Goal: Find specific page/section: Find specific page/section

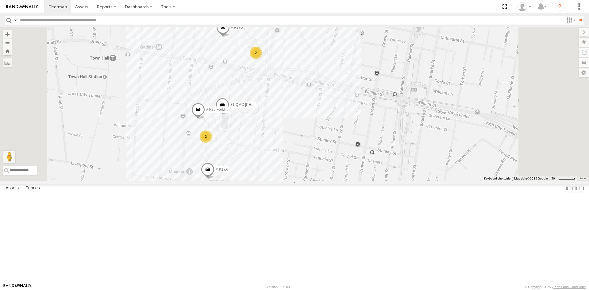
drag, startPoint x: 400, startPoint y: 176, endPoint x: 396, endPoint y: 129, distance: 47.1
click at [396, 129] on div "15 QMC-Spare 23QMC [PERSON_NAME] 27QMC 10 QMC Pat # 102 UD 9T Z=18 QMC Written …" at bounding box center [294, 104] width 589 height 154
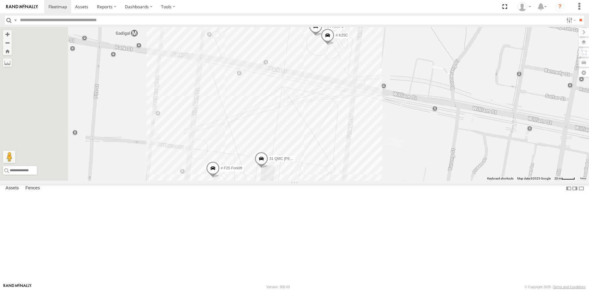
drag, startPoint x: 419, startPoint y: 144, endPoint x: 463, endPoint y: 182, distance: 57.9
click at [463, 181] on div "15 QMC-Spare 23QMC [PERSON_NAME] 27QMC 10 QMC Pat # 102 UD 9T Z=18 QMC Written …" at bounding box center [294, 104] width 589 height 154
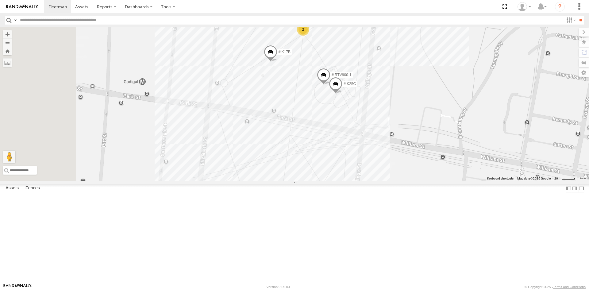
drag, startPoint x: 397, startPoint y: 125, endPoint x: 405, endPoint y: 176, distance: 51.0
click at [405, 176] on div "15 QMC-Spare 23QMC [PERSON_NAME] 27QMC 10 QMC Pat # 102 UD 9T Z=18 QMC Written …" at bounding box center [294, 104] width 589 height 154
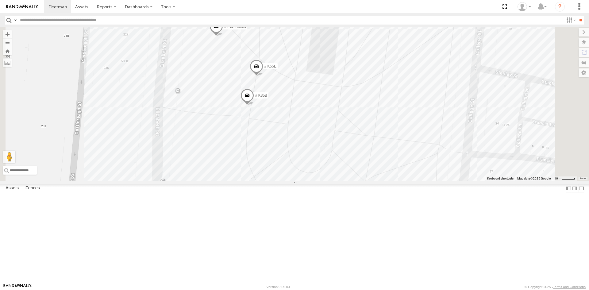
click at [223, 36] on span at bounding box center [217, 28] width 14 height 17
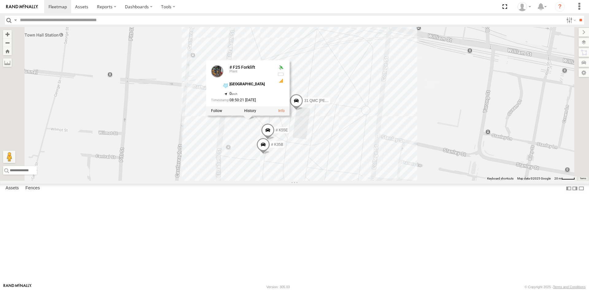
drag, startPoint x: 394, startPoint y: 174, endPoint x: 382, endPoint y: 211, distance: 39.2
click at [382, 181] on div "15 QMC-Spare 23QMC [PERSON_NAME] 27QMC 10 QMC Pat # 102 UD 9T Z=18 QMC Written …" at bounding box center [294, 104] width 589 height 154
drag, startPoint x: 390, startPoint y: 189, endPoint x: 388, endPoint y: 196, distance: 6.3
click at [388, 181] on div "15 QMC-Spare 23QMC [PERSON_NAME] 27QMC 10 QMC Pat # 102 UD 9T Z=18 QMC Written …" at bounding box center [294, 104] width 589 height 154
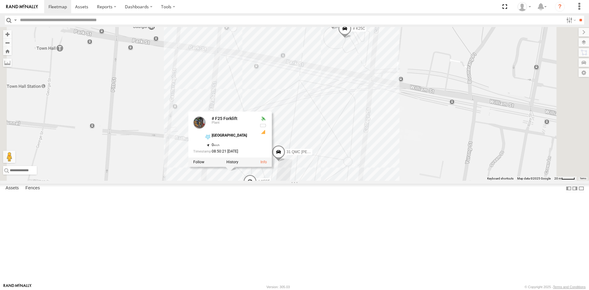
drag, startPoint x: 394, startPoint y: 121, endPoint x: 397, endPoint y: 69, distance: 51.9
click at [402, 40] on div "15 QMC-Spare 23QMC [PERSON_NAME] 27QMC 10 QMC Pat # 102 UD 9T Z=18 QMC Written …" at bounding box center [294, 104] width 589 height 154
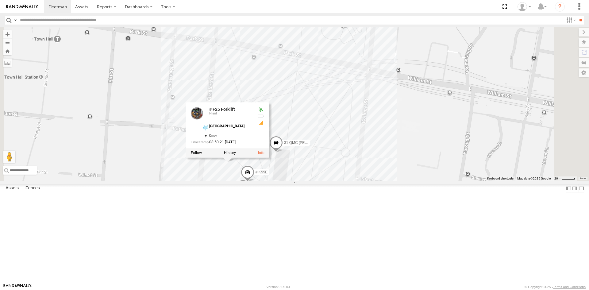
click at [482, 181] on div "15 QMC-Spare 23QMC [PERSON_NAME] 27QMC 10 QMC Pat # 102 UD 9T Z=18 QMC Written …" at bounding box center [294, 104] width 589 height 154
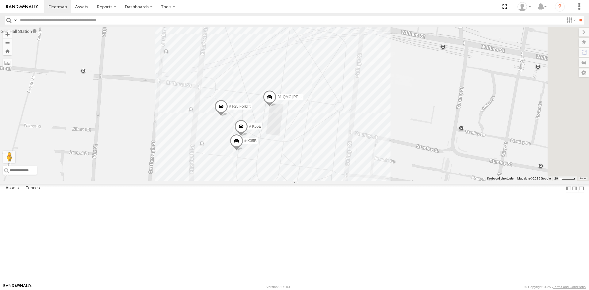
drag, startPoint x: 365, startPoint y: 227, endPoint x: 359, endPoint y: 179, distance: 47.7
click at [359, 179] on div "15 QMC-Spare 23QMC [PERSON_NAME] 27QMC 10 QMC Pat # 102 UD 9T Z=18 QMC Written …" at bounding box center [294, 104] width 589 height 154
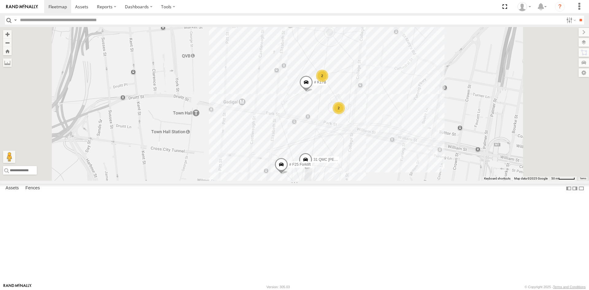
drag, startPoint x: 464, startPoint y: 132, endPoint x: 461, endPoint y: 183, distance: 51.0
click at [461, 181] on div "15 QMC-Spare 23QMC [PERSON_NAME] 27QMC 10 QMC Pat # 102 UD 9T Z=18 QMC Written …" at bounding box center [294, 104] width 589 height 154
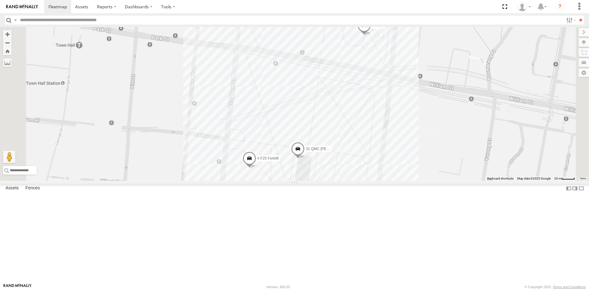
drag, startPoint x: 429, startPoint y: 202, endPoint x: 429, endPoint y: 108, distance: 94.2
click at [429, 108] on div "15 QMC-Spare 23QMC [PERSON_NAME] 27QMC 10 QMC Pat # 102 UD 9T Z=18 QMC Written …" at bounding box center [294, 104] width 589 height 154
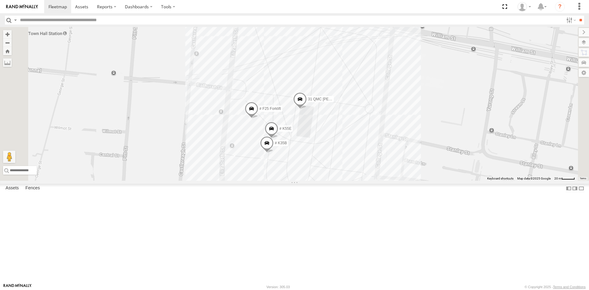
drag, startPoint x: 393, startPoint y: 233, endPoint x: 396, endPoint y: 186, distance: 47.0
click at [396, 181] on div "15 QMC-Spare 23QMC [PERSON_NAME] 27QMC 10 QMC Pat # 102 UD 9T Z=18 QMC Written …" at bounding box center [294, 104] width 589 height 154
